Goal: Use online tool/utility: Utilize a website feature to perform a specific function

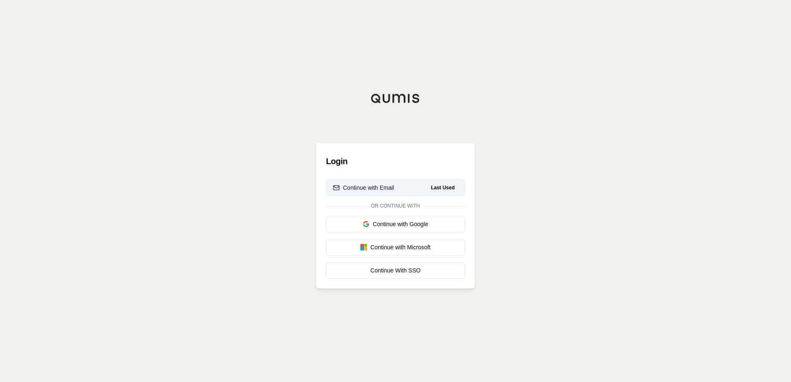
click at [365, 190] on div "Continue with Email" at bounding box center [363, 188] width 61 height 8
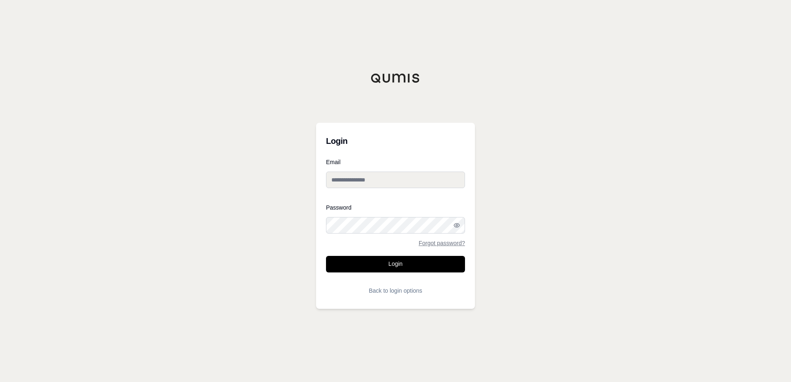
click at [351, 181] on input "Email" at bounding box center [395, 180] width 139 height 17
type input "**********"
click at [396, 270] on button "Login" at bounding box center [395, 264] width 139 height 17
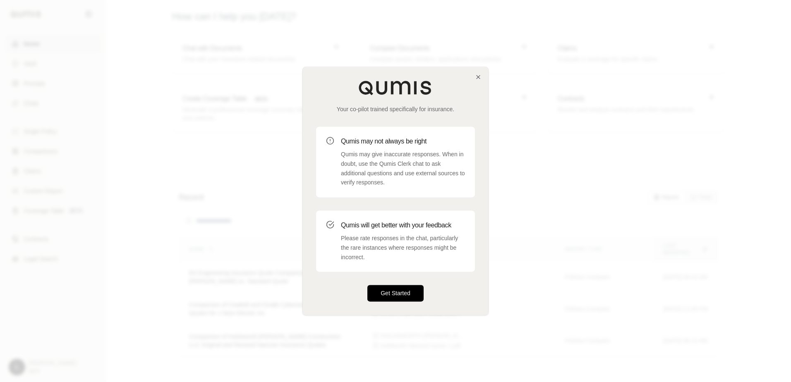
click at [410, 294] on button "Get Started" at bounding box center [395, 293] width 56 height 17
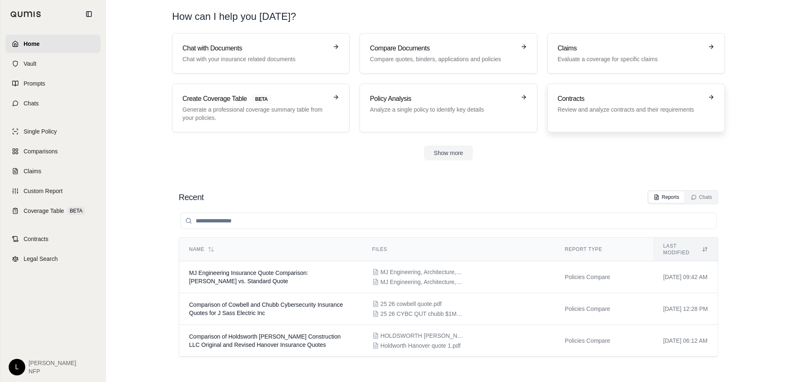
click at [618, 103] on h3 "Contracts" at bounding box center [629, 99] width 145 height 10
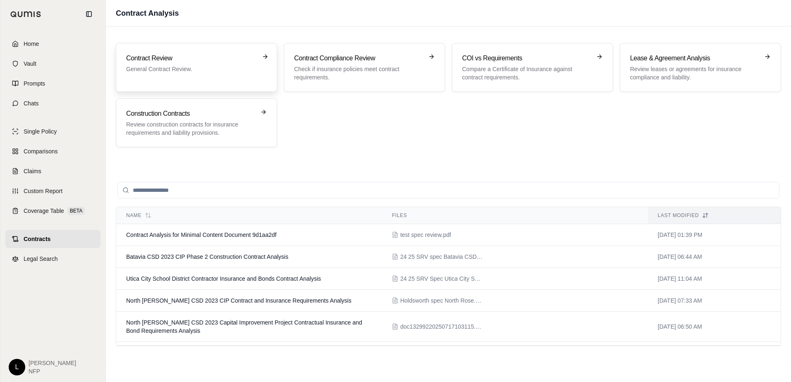
click at [234, 60] on h3 "Contract Review" at bounding box center [190, 58] width 129 height 10
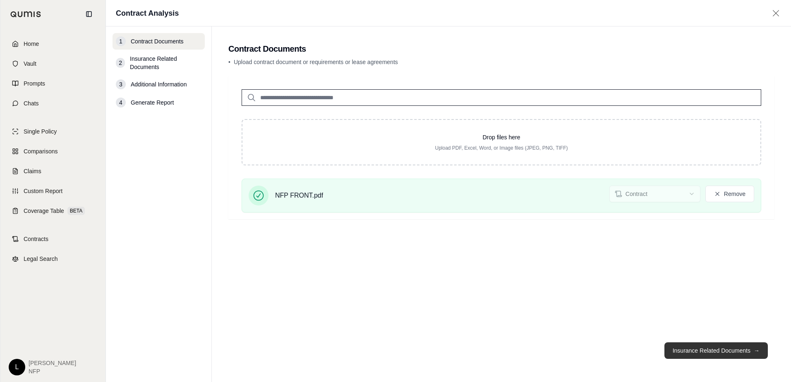
click at [700, 351] on button "Insurance Related Documents →" at bounding box center [715, 350] width 103 height 17
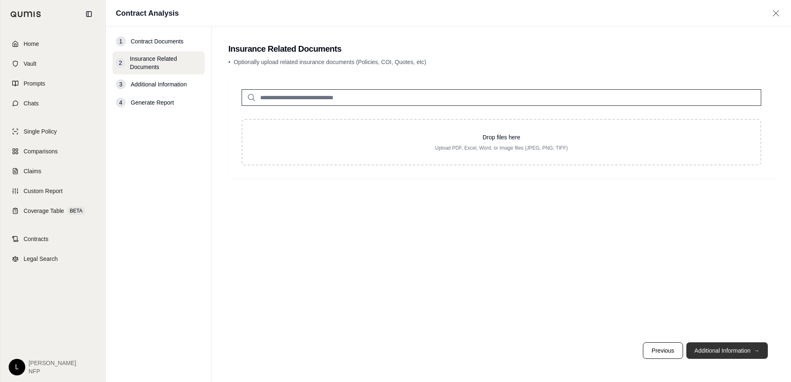
click at [716, 351] on button "Additional Information →" at bounding box center [726, 350] width 81 height 17
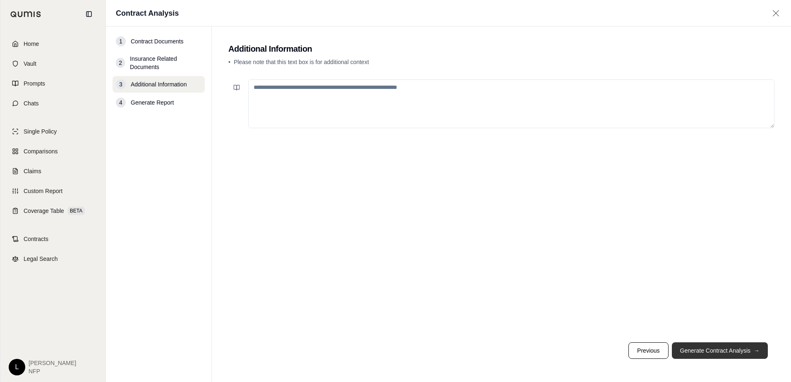
click at [716, 354] on button "Generate Contract Analysis →" at bounding box center [720, 350] width 96 height 17
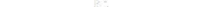
scroll to position [151, 0]
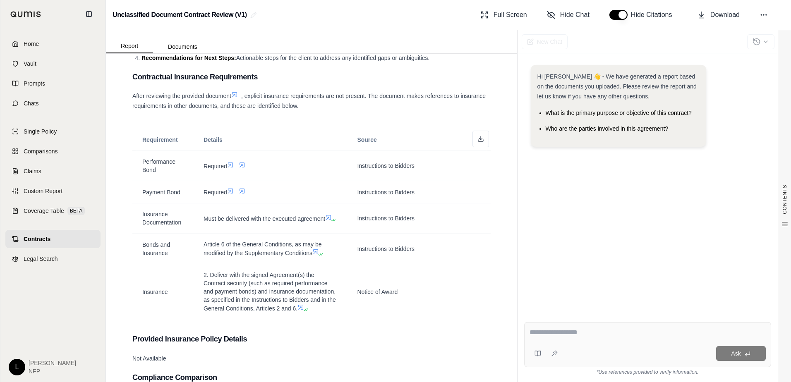
click at [440, 79] on h3 "Contractual Insurance Requirements" at bounding box center [311, 76] width 358 height 15
click at [449, 92] on div "After reviewing the provided document , explicit insurance requirements are not…" at bounding box center [311, 101] width 358 height 20
